Goal: Task Accomplishment & Management: Complete application form

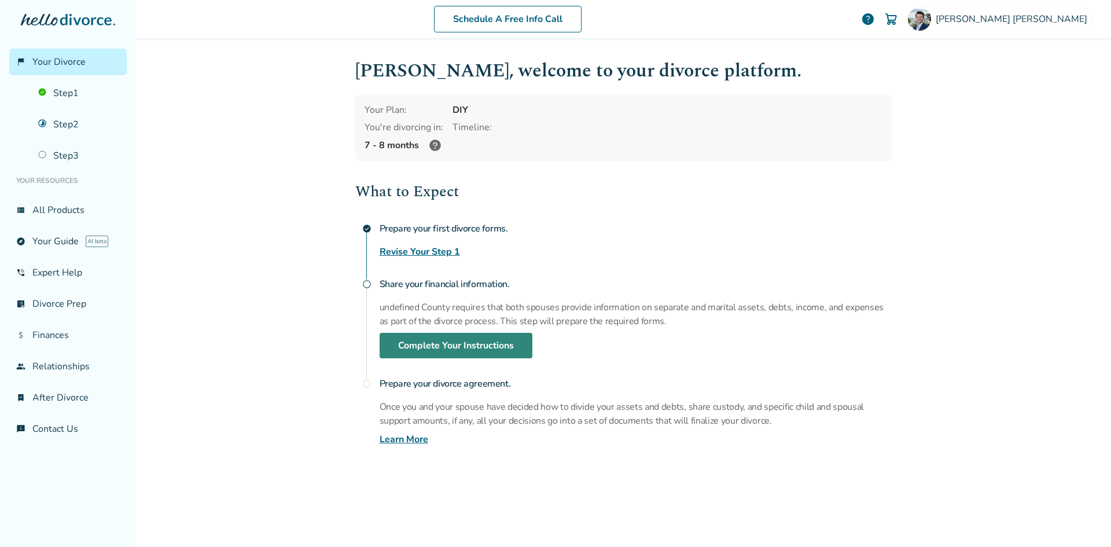
click at [434, 344] on link "Complete Your Instructions" at bounding box center [456, 345] width 153 height 25
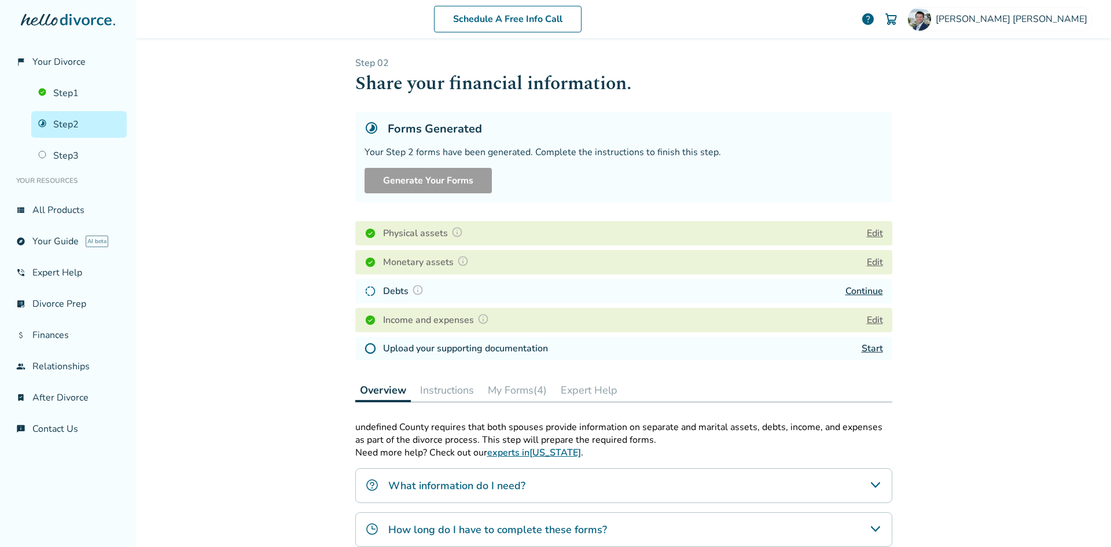
click at [864, 291] on link "Continue" at bounding box center [865, 291] width 38 height 13
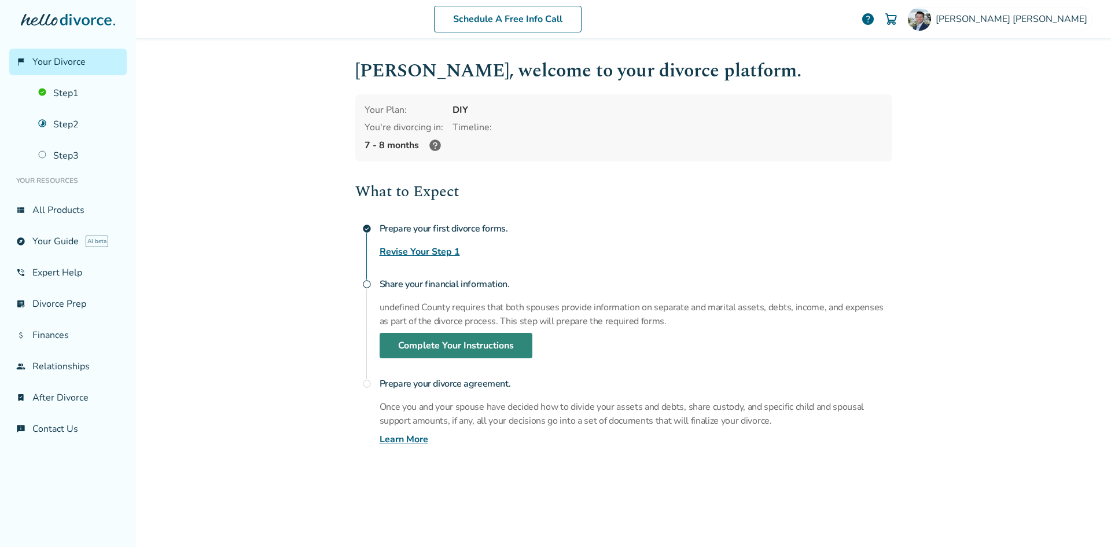
click at [451, 339] on link "Complete Your Instructions" at bounding box center [456, 345] width 153 height 25
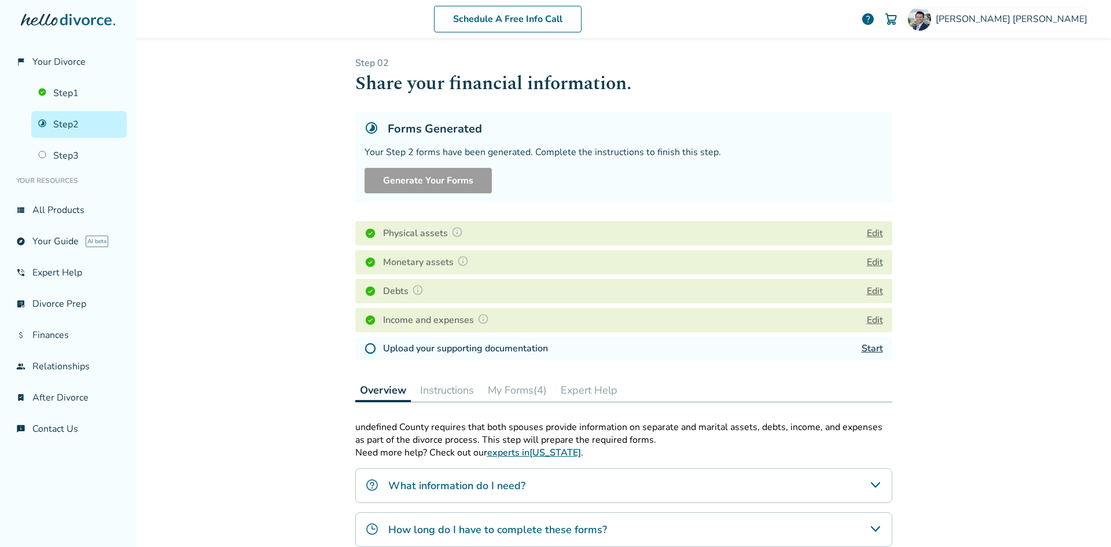
click at [869, 350] on link "Start" at bounding box center [872, 348] width 21 height 13
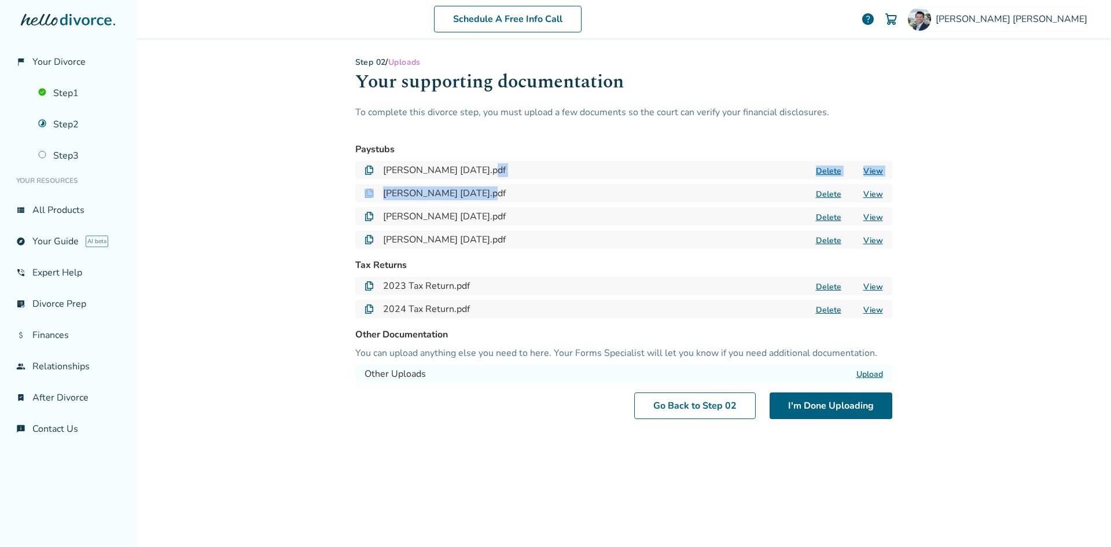
drag, startPoint x: 484, startPoint y: 161, endPoint x: 483, endPoint y: 201, distance: 39.9
click at [483, 201] on div "Paystubs Ryan Paystub 06-30-2025.pdf Delete View Ryan Paystub 07-15-2025.pdf De…" at bounding box center [623, 195] width 537 height 106
click at [483, 201] on div "Ryan Paystub 07-15-2025.pdf Delete View" at bounding box center [623, 193] width 537 height 19
click at [841, 399] on button "I'm Done Uploading" at bounding box center [831, 405] width 123 height 27
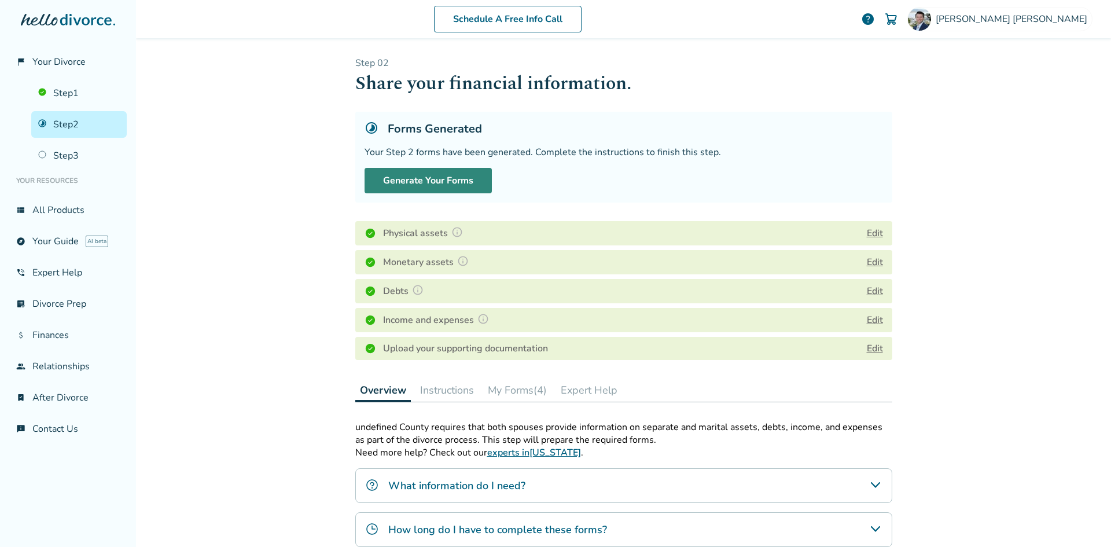
click at [400, 177] on button "Generate Your Forms" at bounding box center [428, 180] width 127 height 25
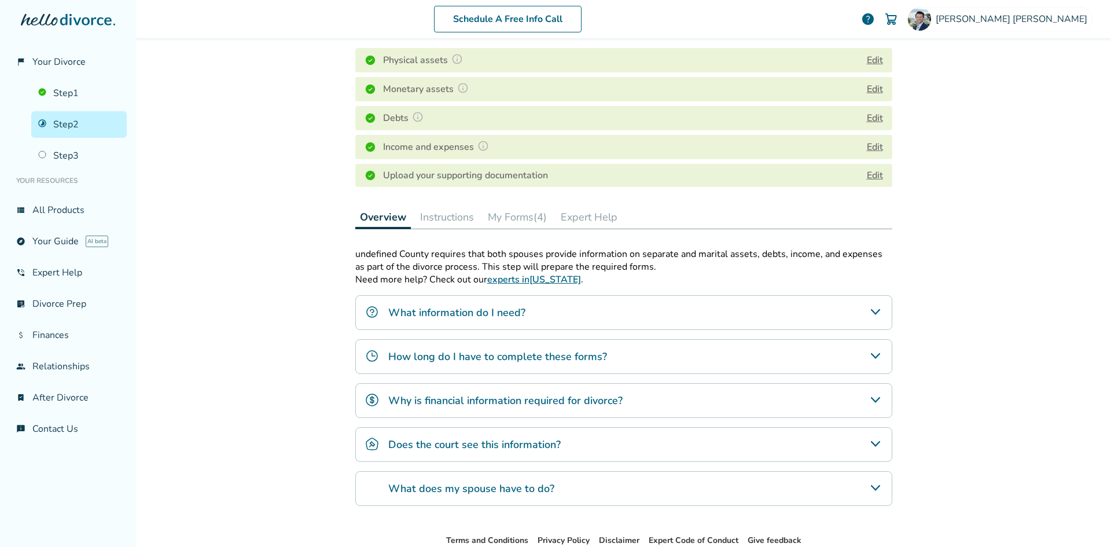
scroll to position [174, 0]
click at [453, 219] on button "Instructions" at bounding box center [447, 216] width 63 height 23
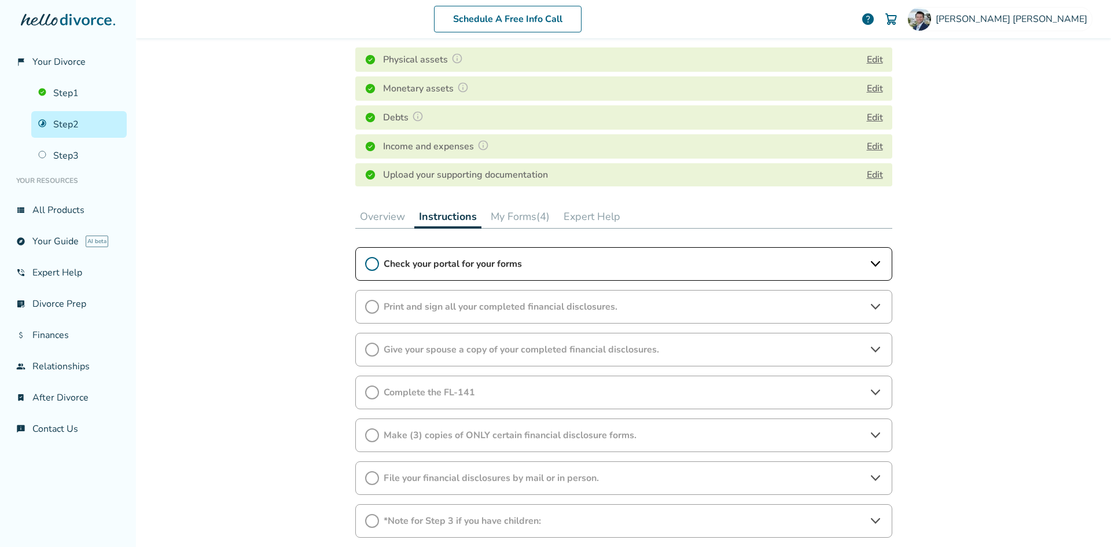
click at [447, 265] on span "Check your portal for your forms" at bounding box center [624, 264] width 480 height 13
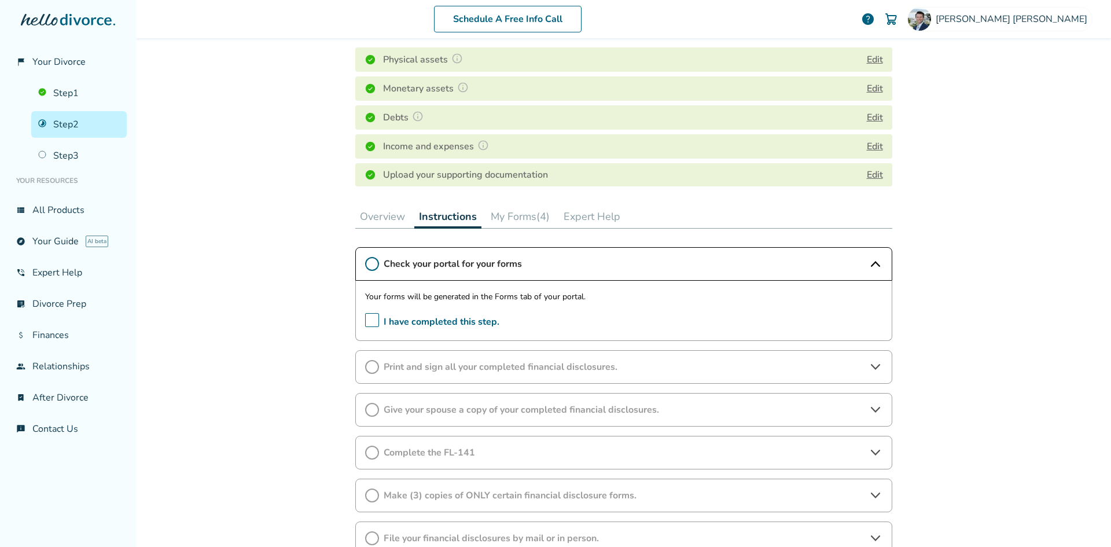
click at [68, 8] on div "flag_2 Your Divorce Step 1 Step 2 Step 3 Your Resources view_list All Products …" at bounding box center [68, 273] width 136 height 547
click at [82, 20] on icon at bounding box center [68, 20] width 94 height 12
click at [46, 61] on span "Your Divorce" at bounding box center [58, 62] width 53 height 13
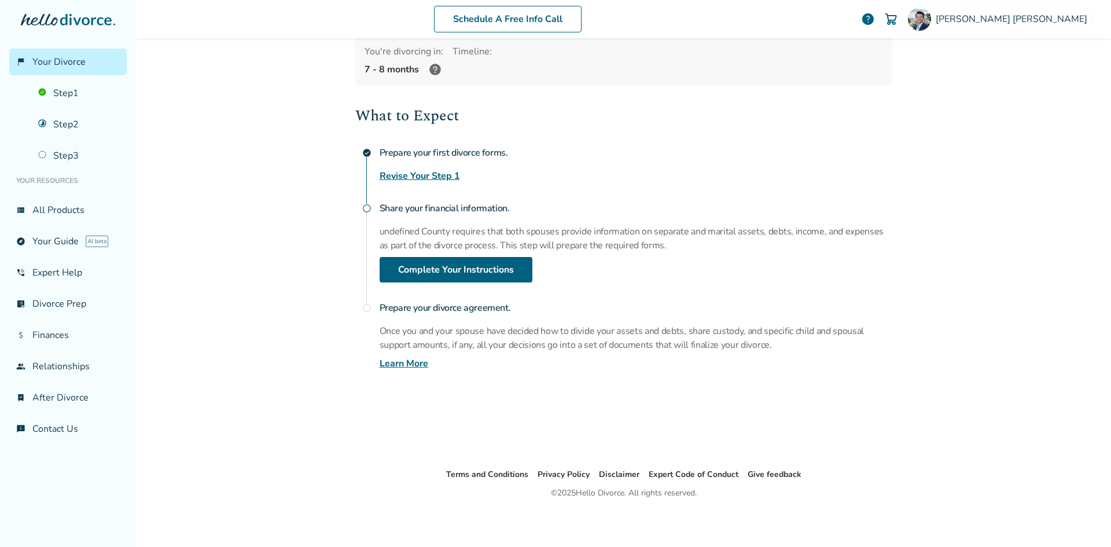
scroll to position [78, 0]
click at [426, 269] on link "Complete Your Instructions" at bounding box center [456, 267] width 153 height 25
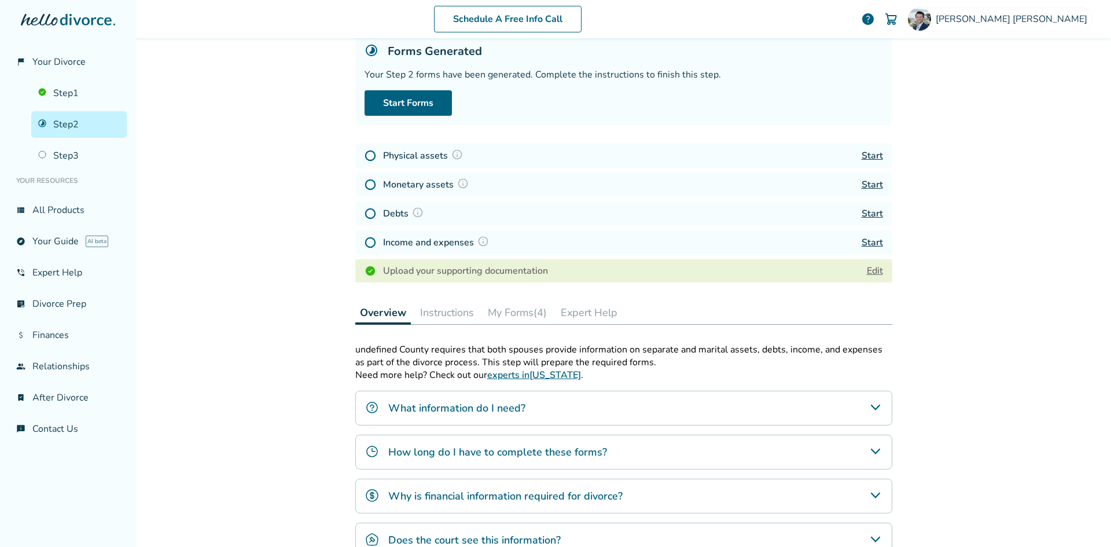
scroll to position [57, 0]
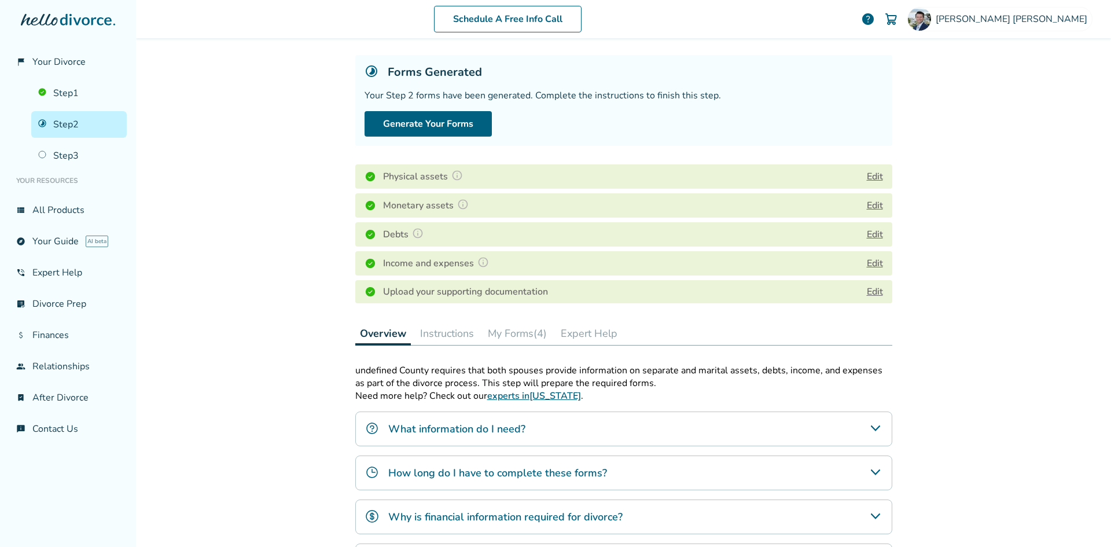
click at [440, 331] on button "Instructions" at bounding box center [447, 333] width 63 height 23
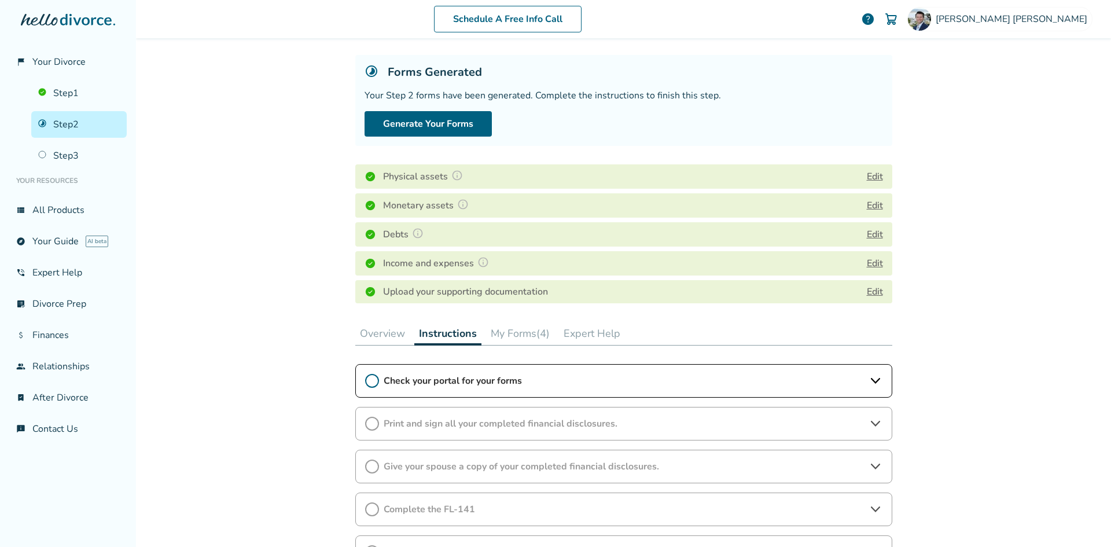
click at [524, 333] on button "My Forms (4)" at bounding box center [520, 333] width 68 height 23
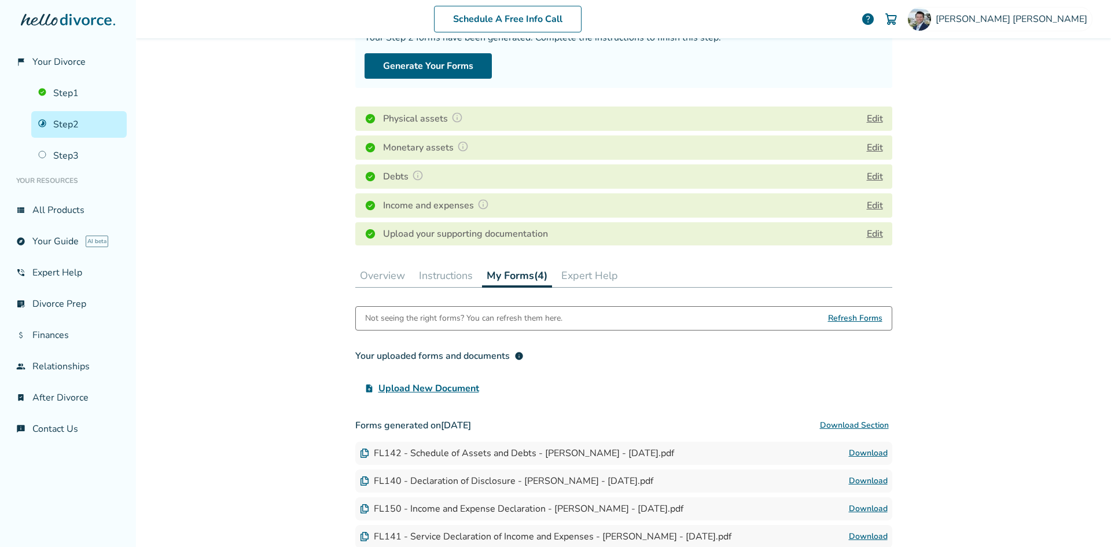
scroll to position [172, 0]
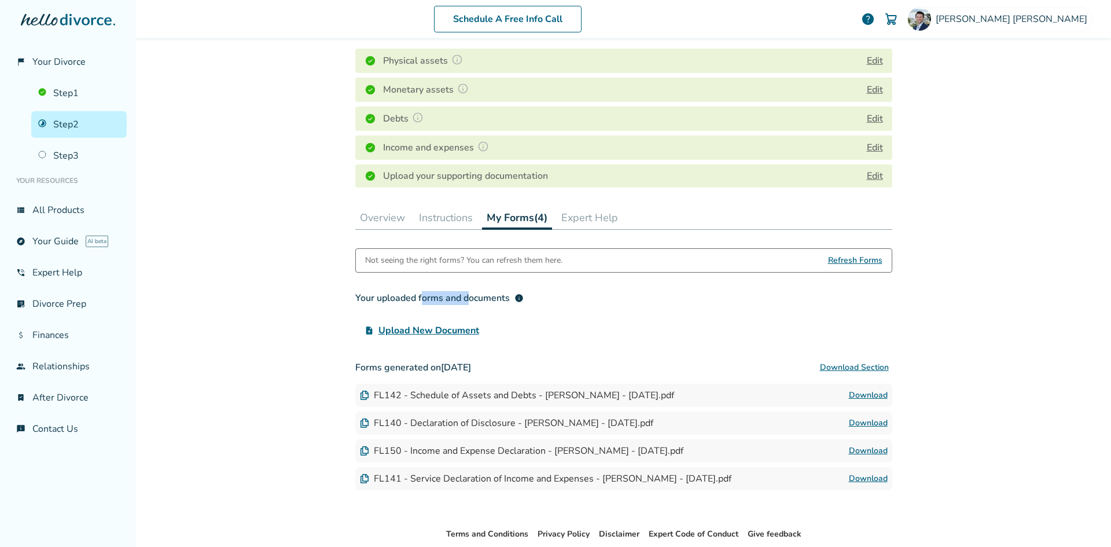
drag, startPoint x: 418, startPoint y: 295, endPoint x: 491, endPoint y: 295, distance: 72.9
click at [490, 295] on div "Your uploaded forms and documents info" at bounding box center [439, 298] width 168 height 14
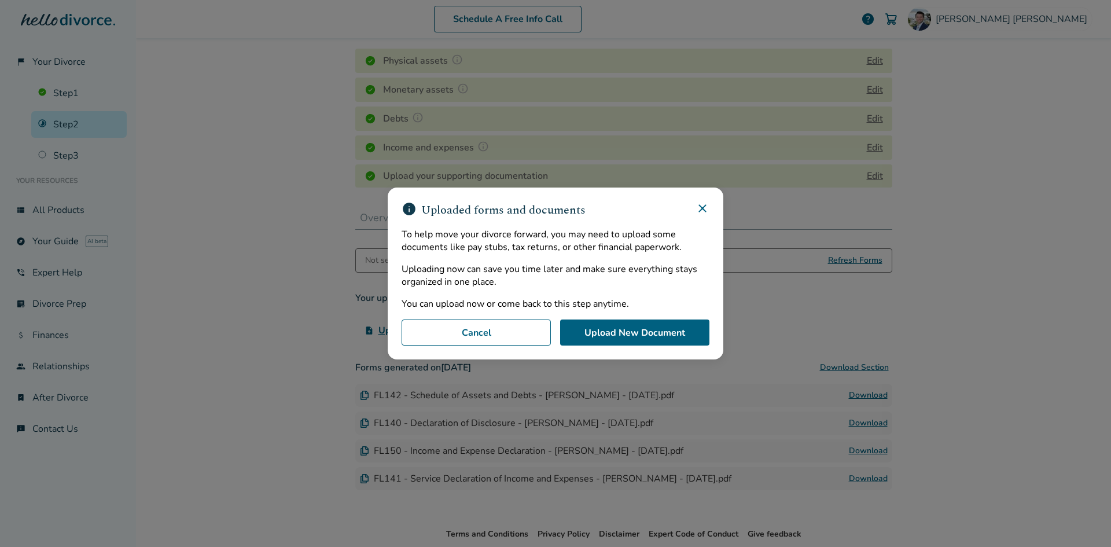
click at [491, 295] on div "To help move your divorce forward, you may need to upload some documents like p…" at bounding box center [556, 269] width 308 height 82
click at [590, 337] on button "Upload New Document" at bounding box center [634, 332] width 149 height 27
click at [701, 207] on icon at bounding box center [703, 208] width 8 height 8
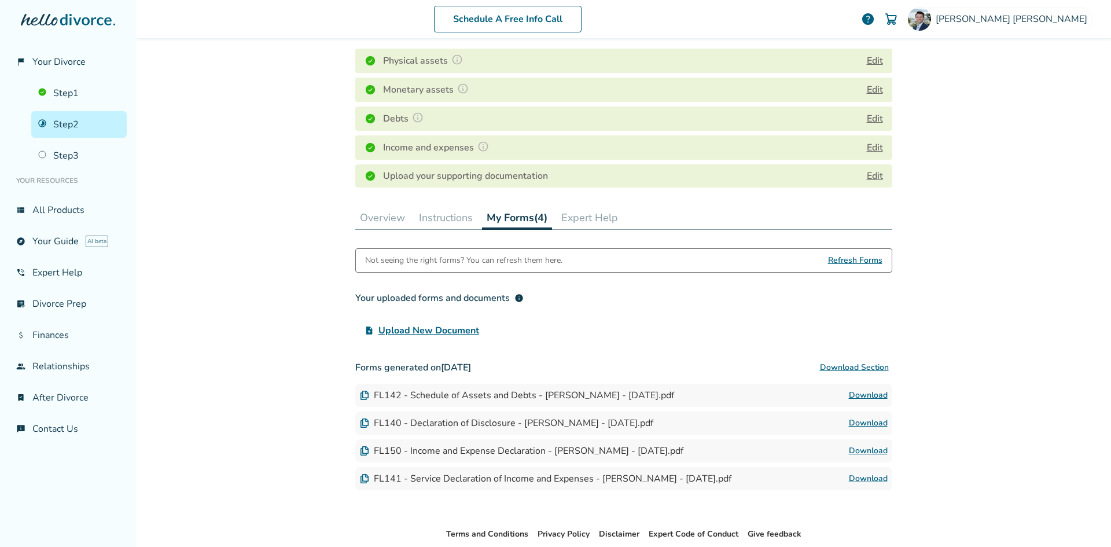
click at [494, 173] on h4 "Upload your supporting documentation" at bounding box center [465, 176] width 165 height 14
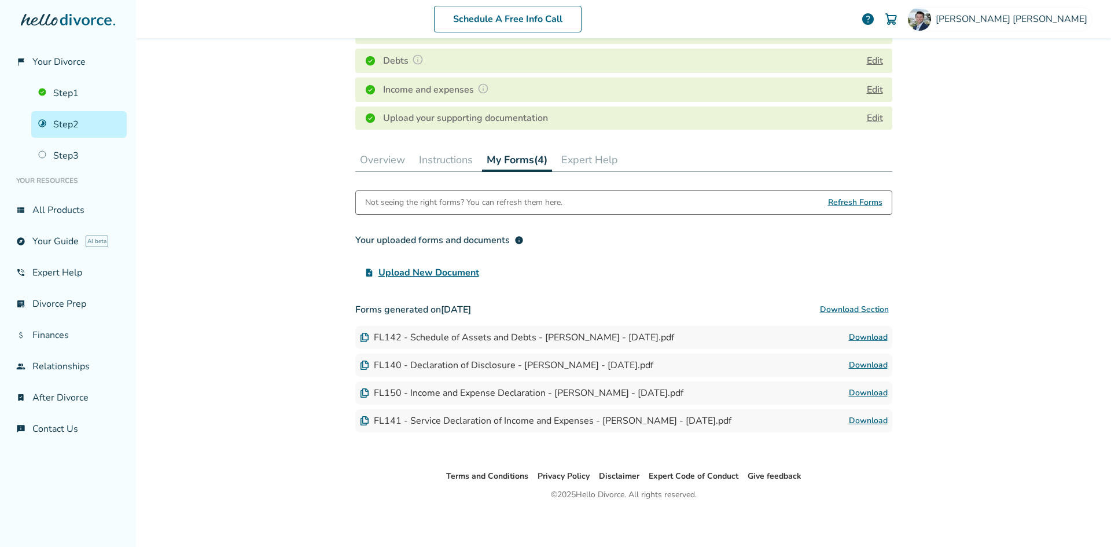
click at [850, 309] on button "Download Section" at bounding box center [855, 309] width 76 height 23
click at [451, 152] on button "Instructions" at bounding box center [445, 159] width 63 height 23
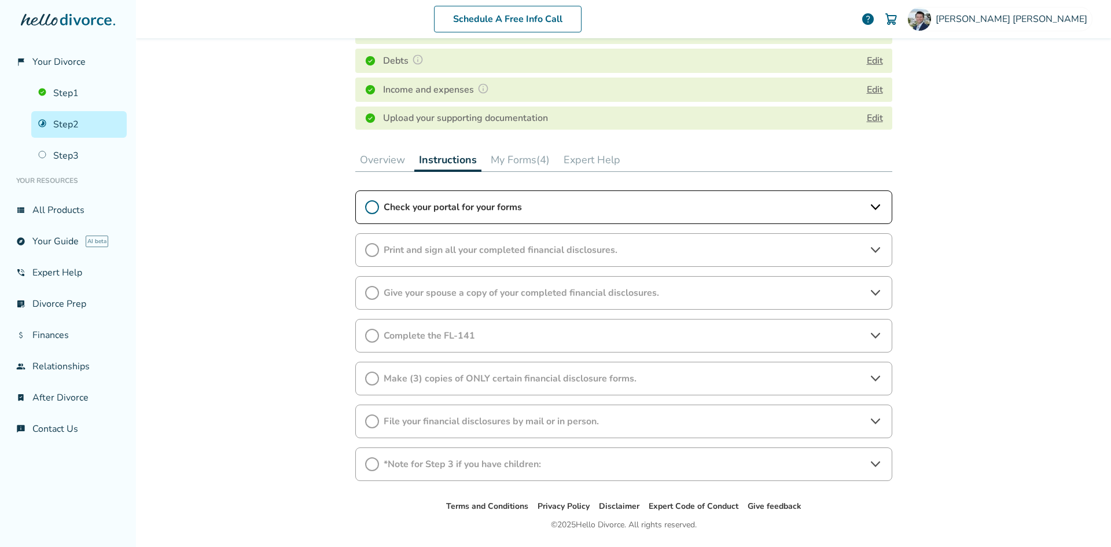
click at [427, 255] on span "Print and sign all your completed financial disclosures." at bounding box center [624, 250] width 480 height 13
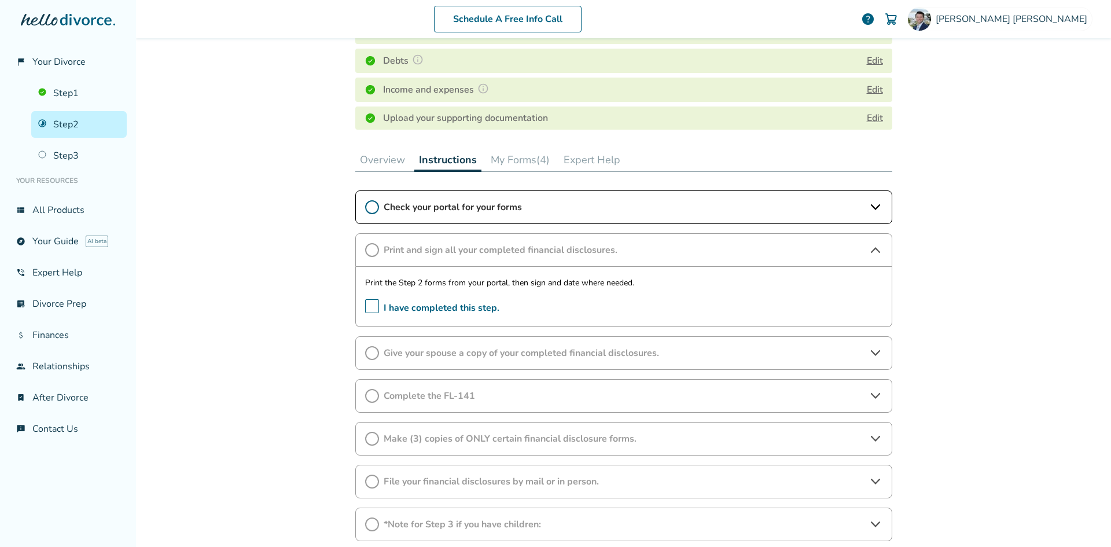
click at [392, 204] on span "Check your portal for your forms" at bounding box center [624, 207] width 480 height 13
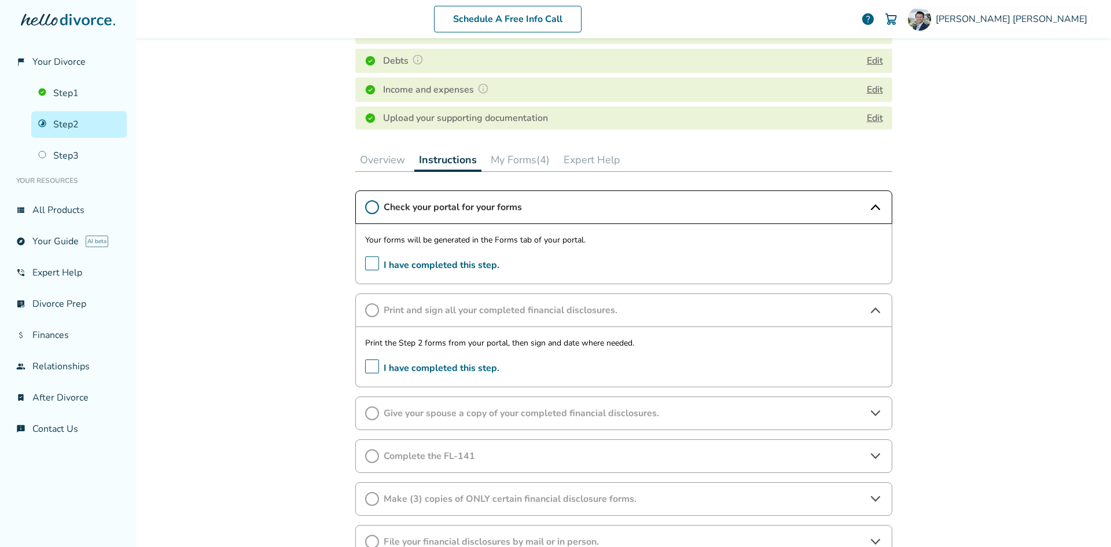
click at [423, 407] on span "Give your spouse a copy of your completed financial disclosures." at bounding box center [624, 413] width 480 height 13
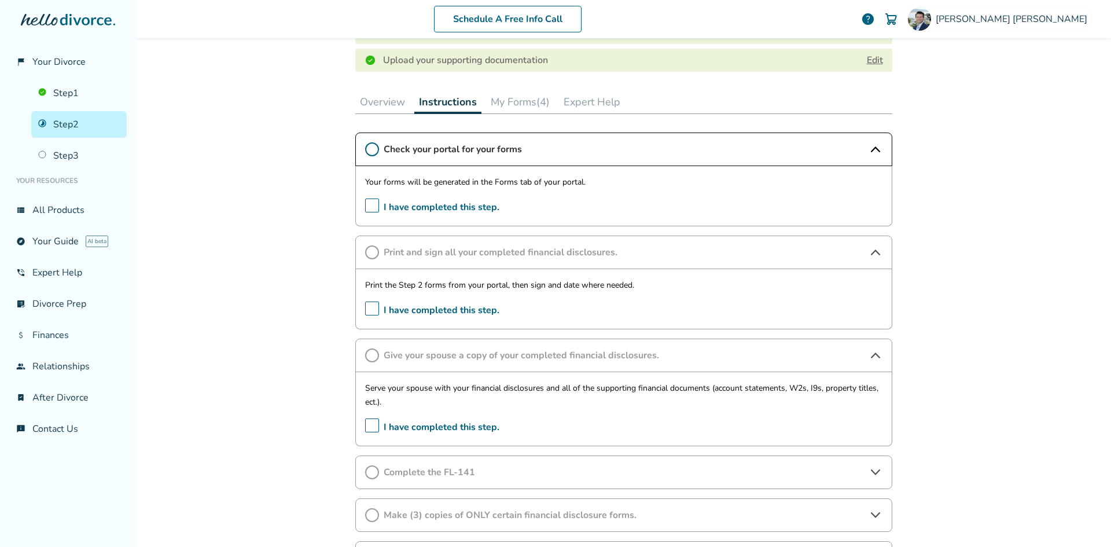
scroll to position [346, 0]
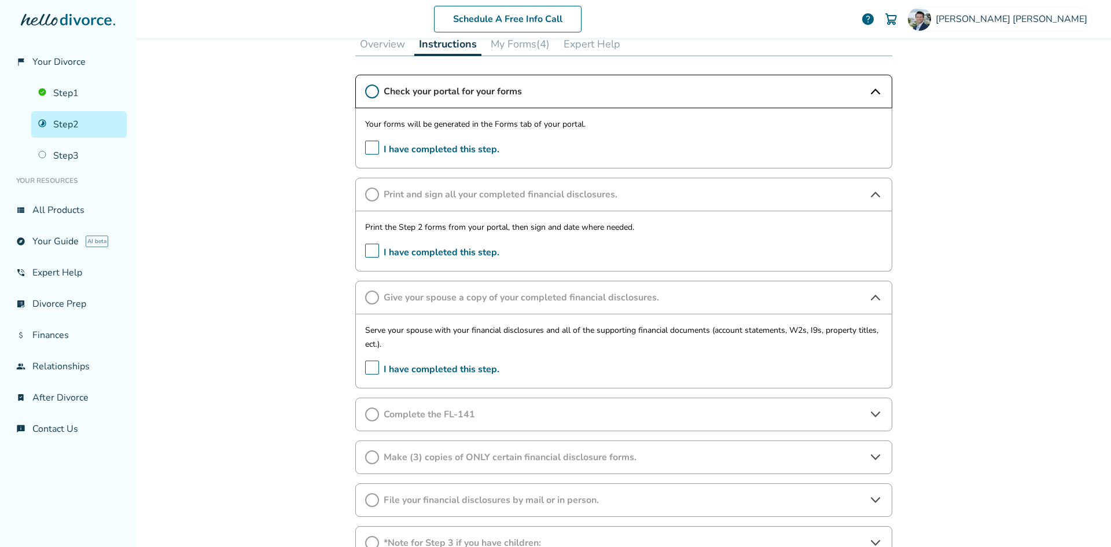
click at [418, 416] on span "Complete the FL-141" at bounding box center [624, 414] width 480 height 13
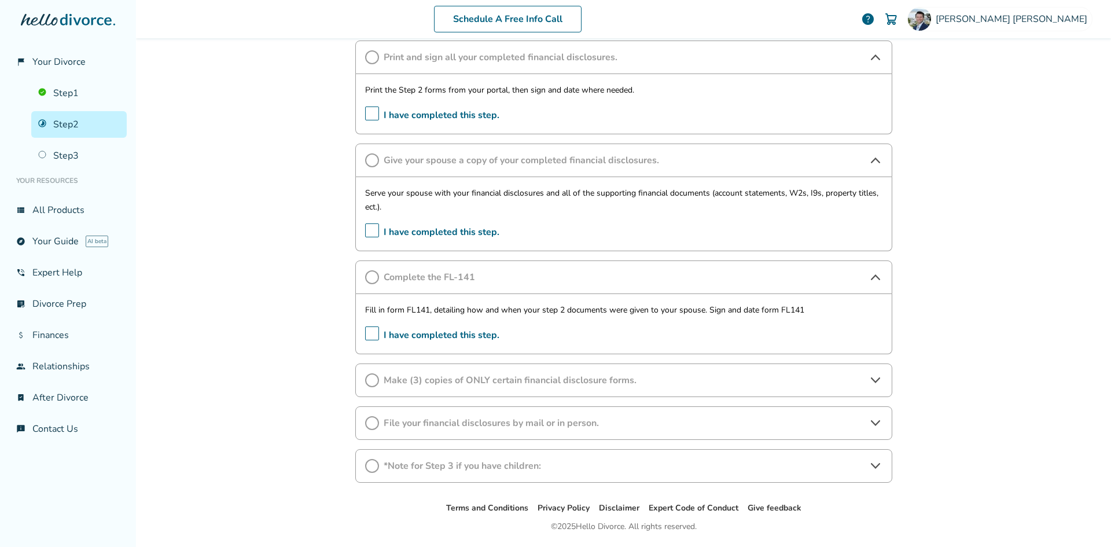
scroll to position [519, 0]
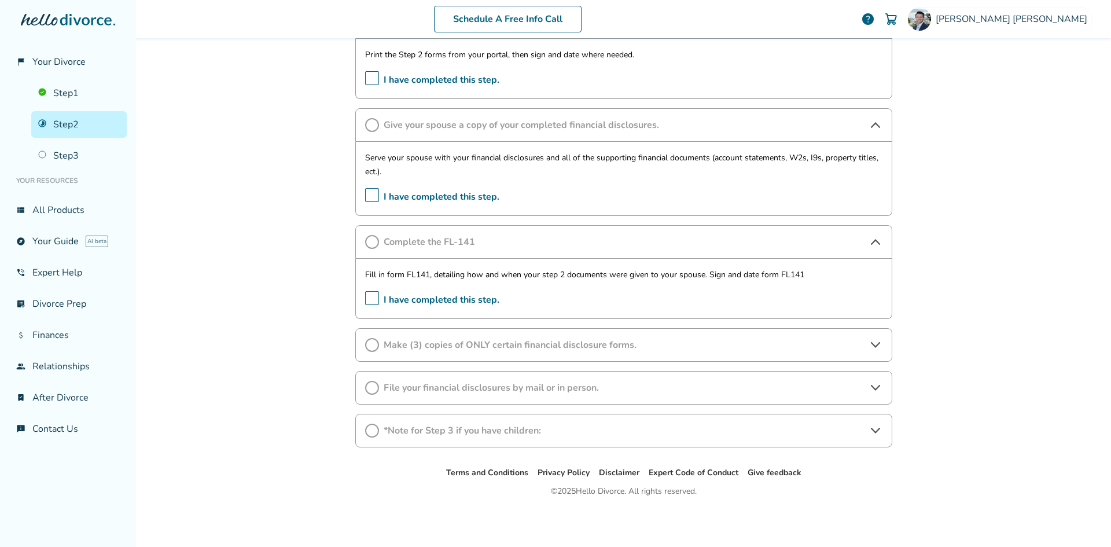
click at [425, 355] on div "Make (3) copies of ONLY certain financial disclosure forms." at bounding box center [623, 345] width 537 height 34
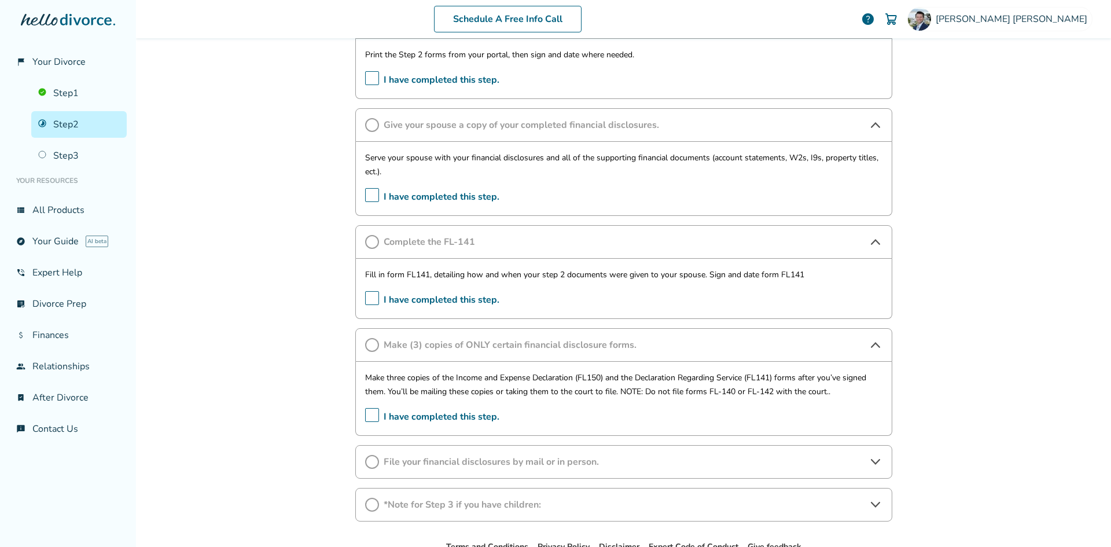
drag, startPoint x: 254, startPoint y: 377, endPoint x: 114, endPoint y: 352, distance: 141.8
click at [254, 377] on div "Schedule A Free Info Call Ryan Thomason help Schedule A Free Call Ryan Thomason…" at bounding box center [623, 273] width 975 height 547
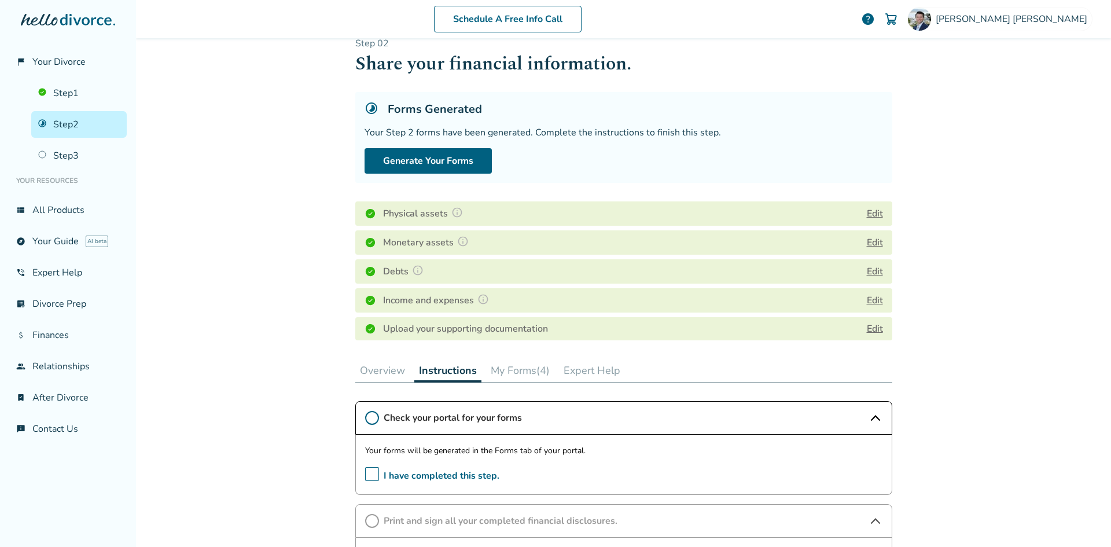
scroll to position [0, 0]
